Goal: Transaction & Acquisition: Purchase product/service

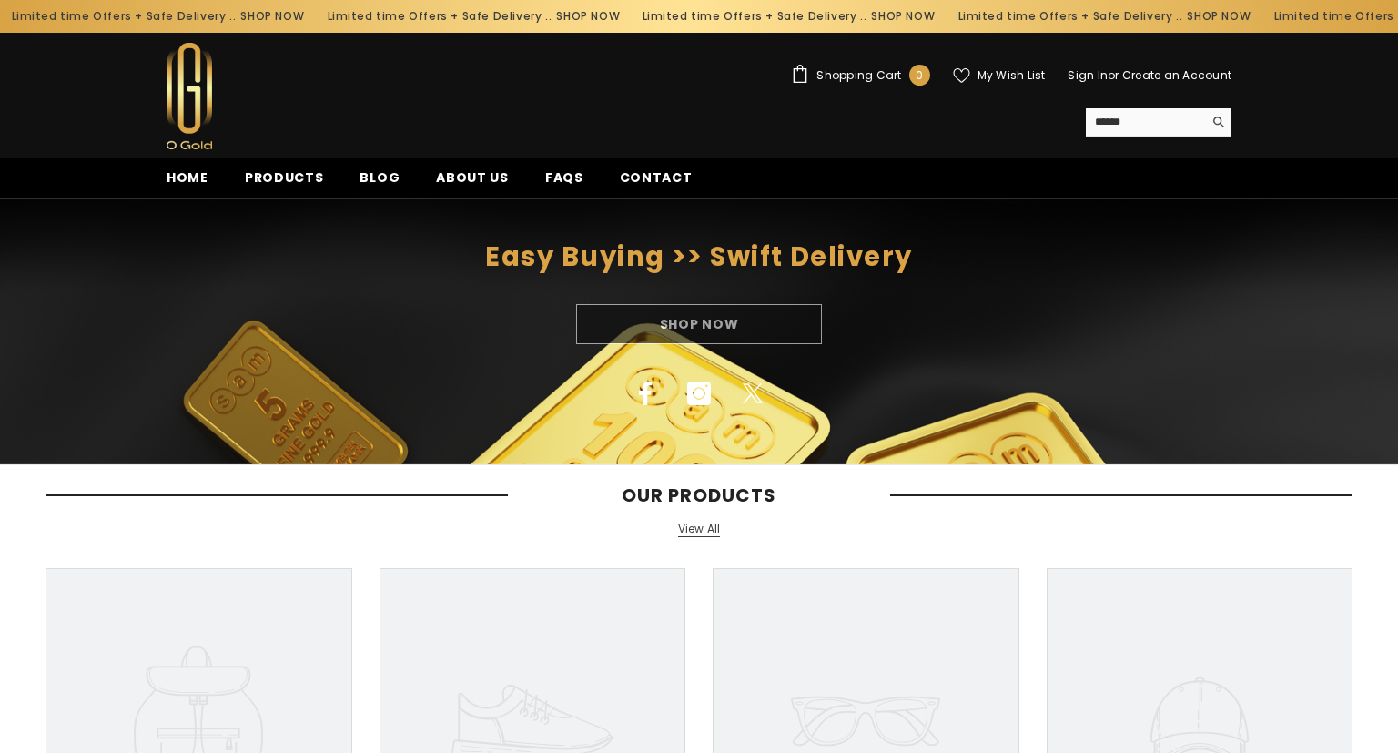
click at [701, 530] on link "View All" at bounding box center [699, 528] width 43 height 15
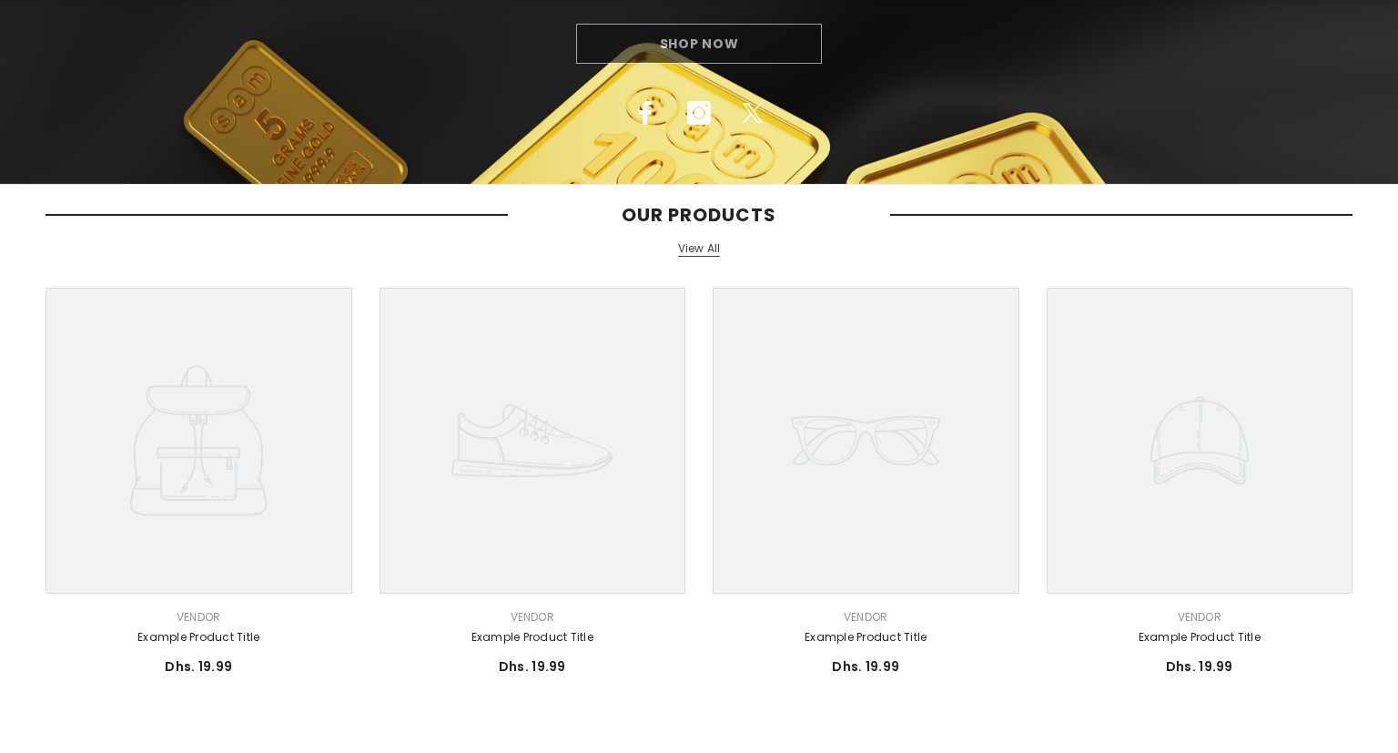
scroll to position [280, 0]
click at [182, 641] on link "Example product title" at bounding box center [198, 637] width 307 height 20
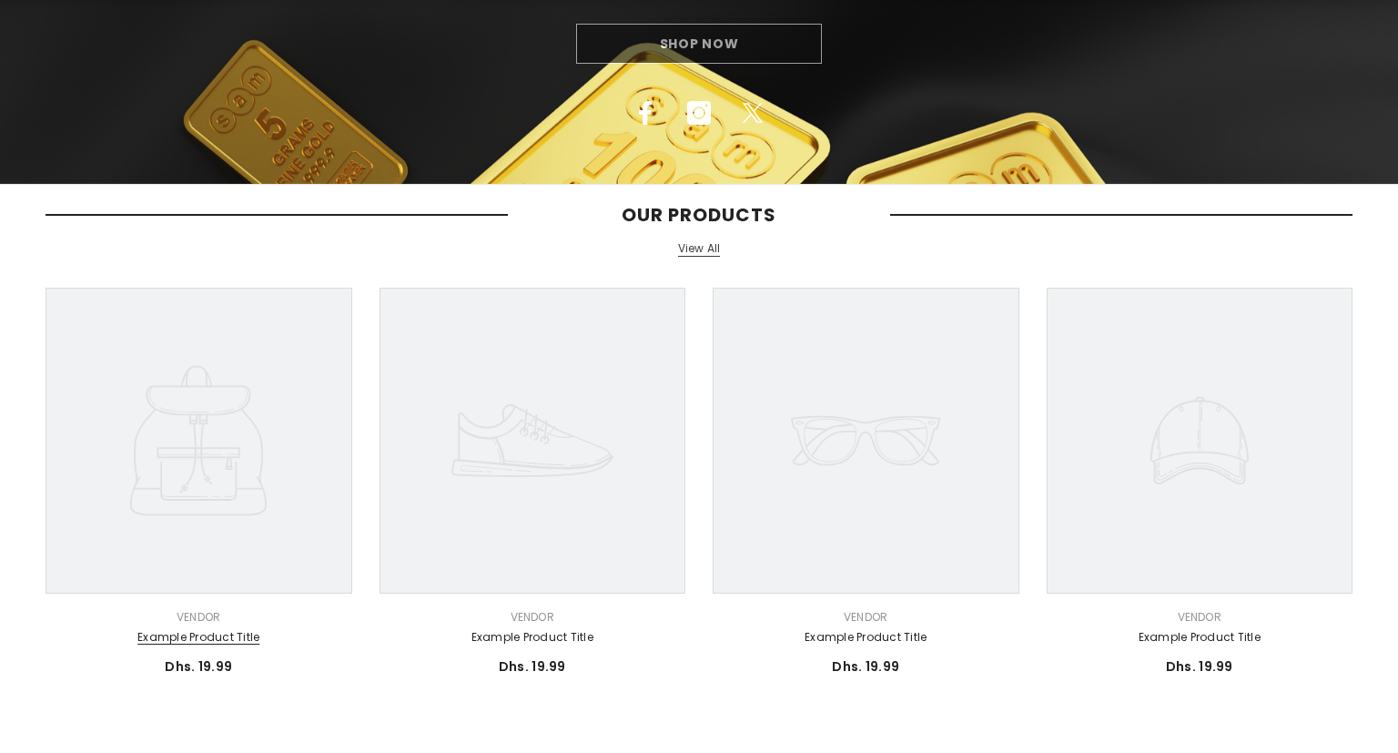
click at [182, 641] on link "Example product title" at bounding box center [198, 637] width 307 height 20
drag, startPoint x: 182, startPoint y: 641, endPoint x: 204, endPoint y: 619, distance: 30.9
click at [204, 627] on link "Example product title" at bounding box center [198, 637] width 307 height 20
click at [204, 619] on div "Vendor: Vendor" at bounding box center [198, 617] width 307 height 20
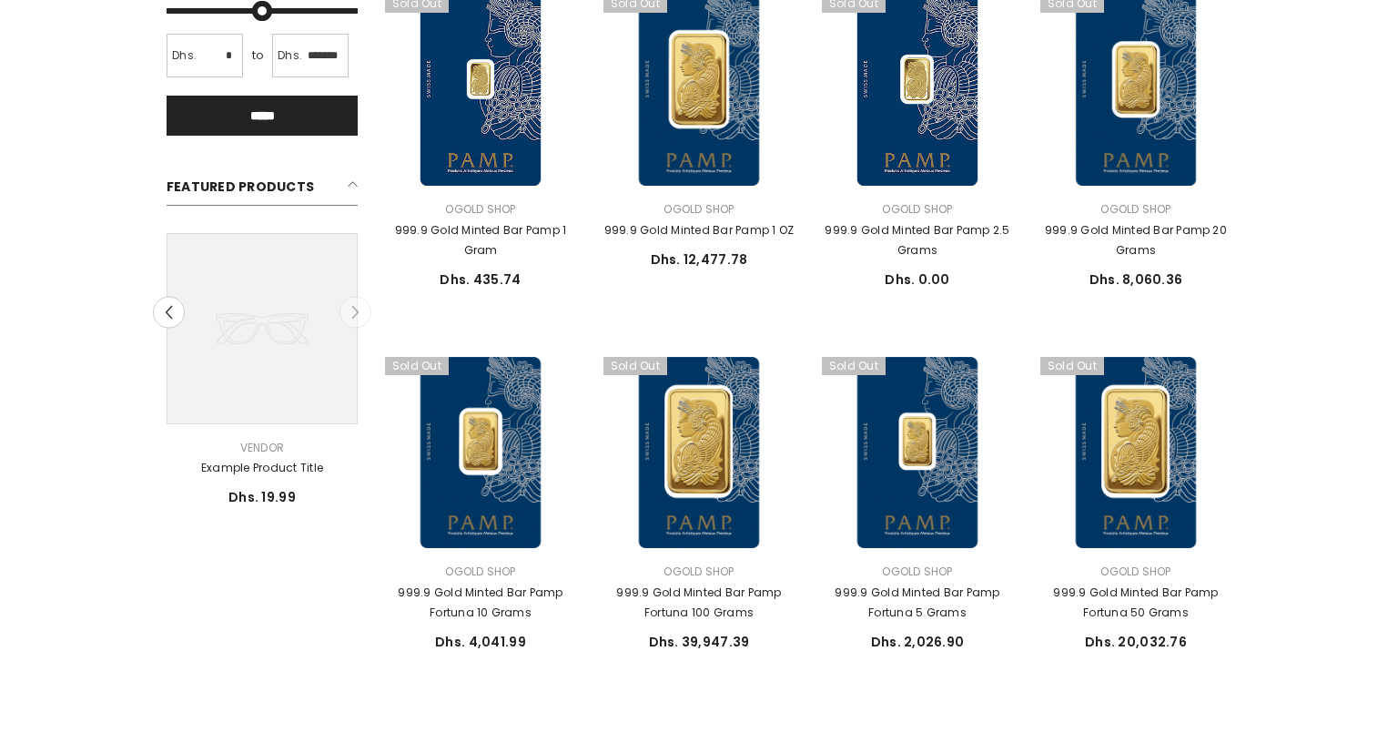
scroll to position [466, 0]
